Goal: Find specific page/section: Find specific page/section

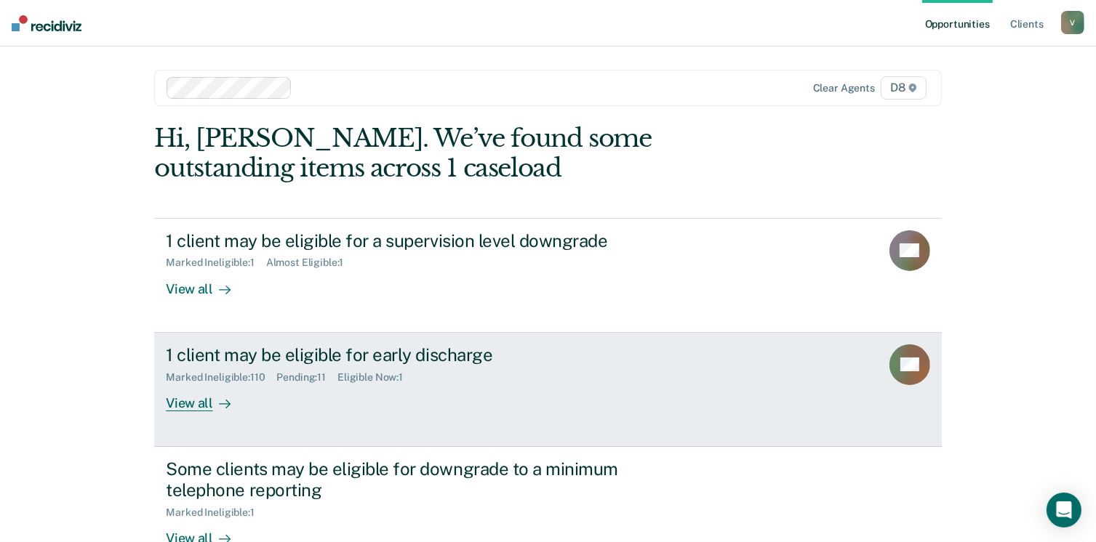
click at [194, 398] on div "View all" at bounding box center [206, 397] width 81 height 28
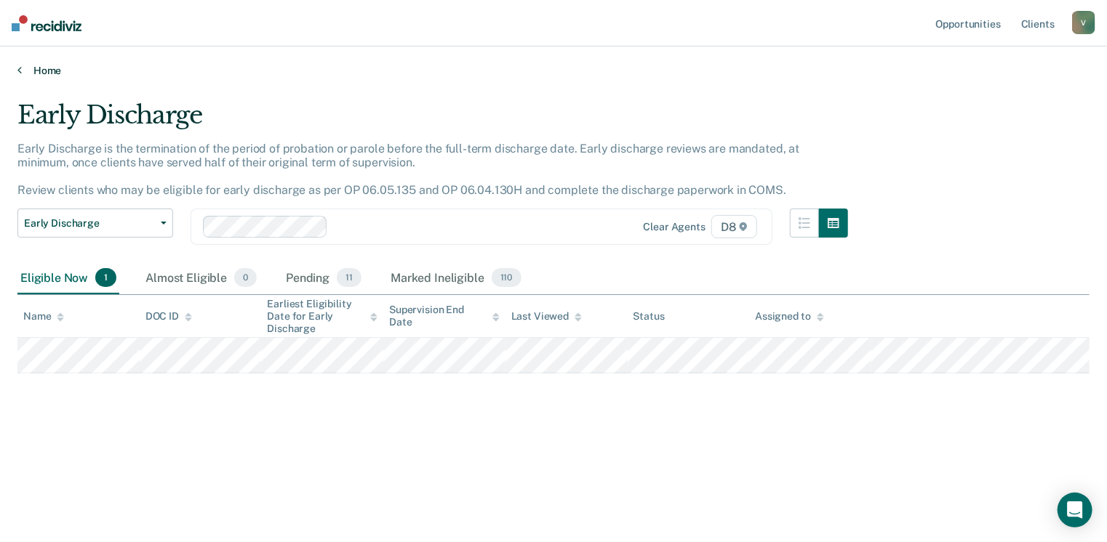
click at [35, 71] on link "Home" at bounding box center [553, 70] width 1072 height 13
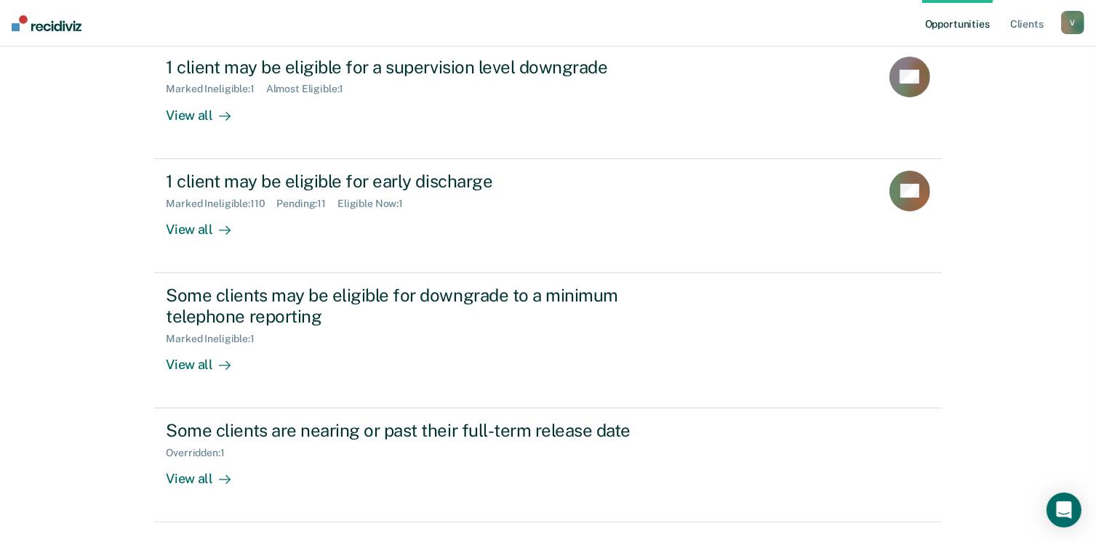
scroll to position [181, 0]
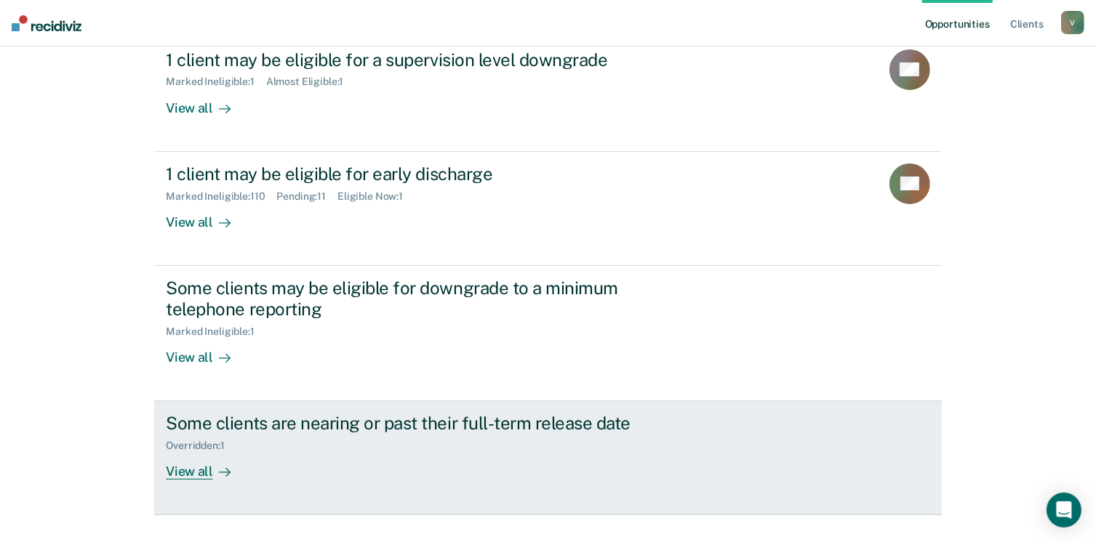
click at [182, 471] on div "View all" at bounding box center [206, 466] width 81 height 28
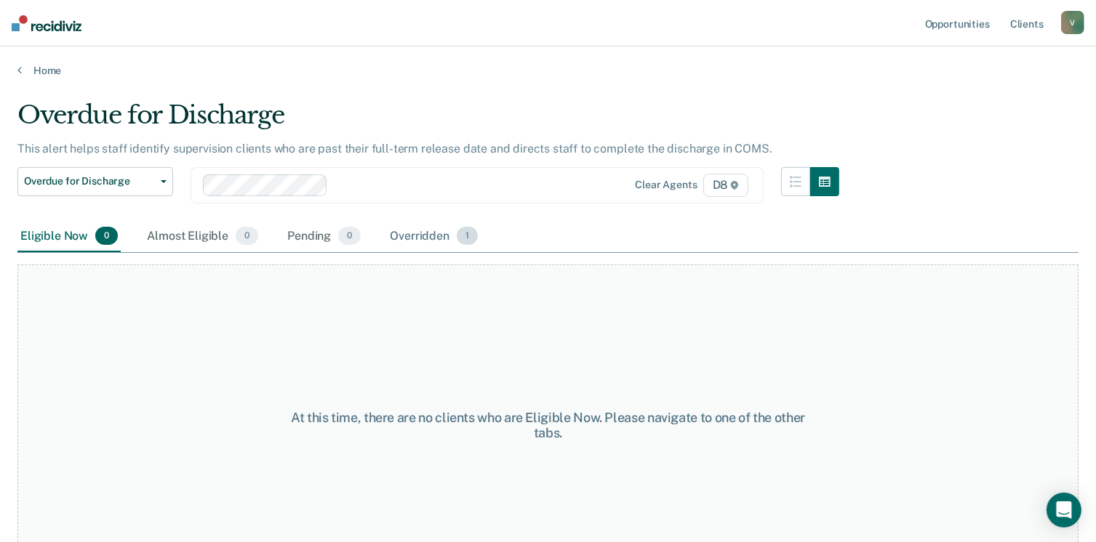
click at [417, 236] on div "Overridden 1" at bounding box center [434, 237] width 94 height 32
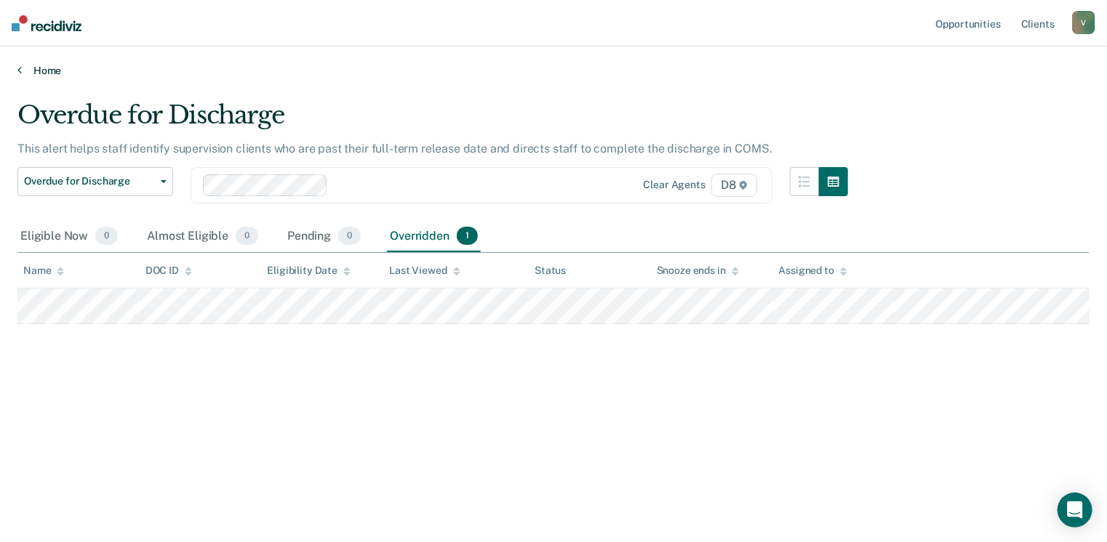
click at [55, 68] on link "Home" at bounding box center [553, 70] width 1072 height 13
